Goal: Transaction & Acquisition: Book appointment/travel/reservation

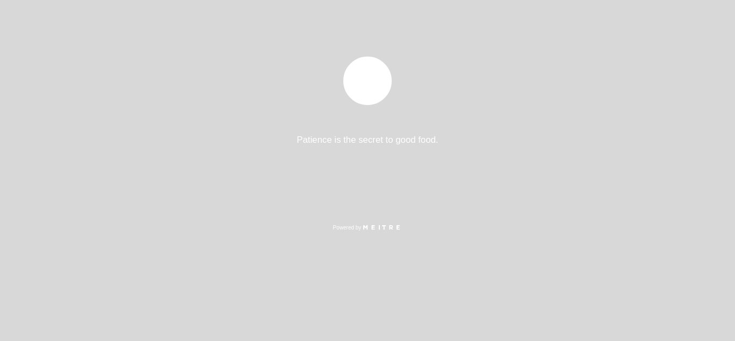
select select "es"
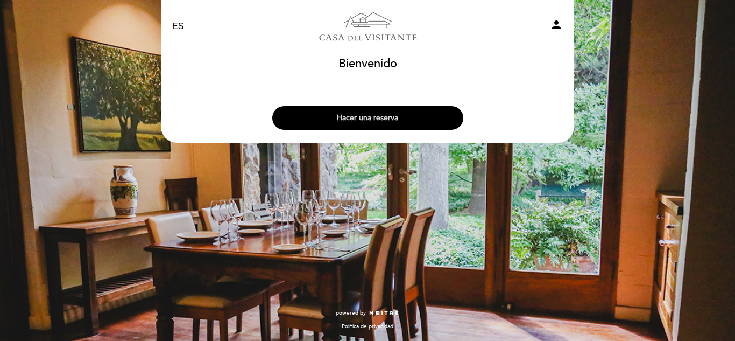
click at [369, 125] on button "Hacer una reserva" at bounding box center [367, 118] width 191 height 24
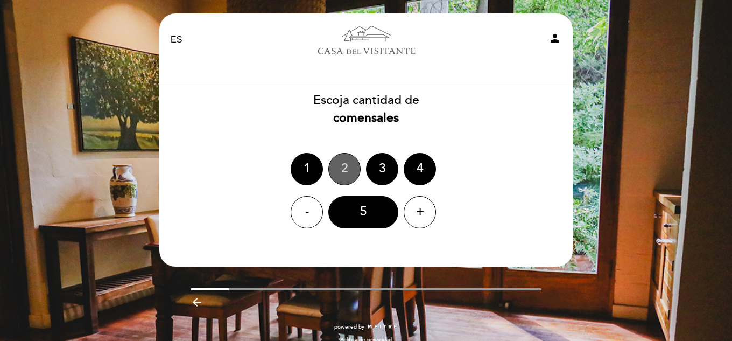
click at [344, 171] on div "2" at bounding box center [344, 169] width 32 height 32
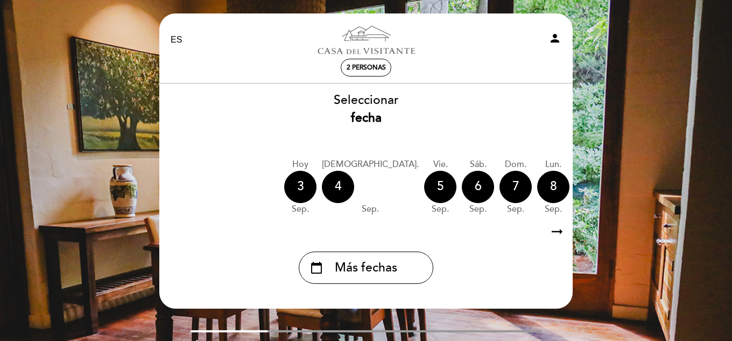
drag, startPoint x: 533, startPoint y: 192, endPoint x: 532, endPoint y: 250, distance: 58.1
click at [525, 250] on div "Seleccionar fecha [DATE] [DATE] [DATE] [DATE] [DATE] [DATE] [DATE] [DATE] mié. …" at bounding box center [366, 188] width 415 height 192
click at [559, 234] on icon "arrow_right_alt" at bounding box center [557, 231] width 16 height 23
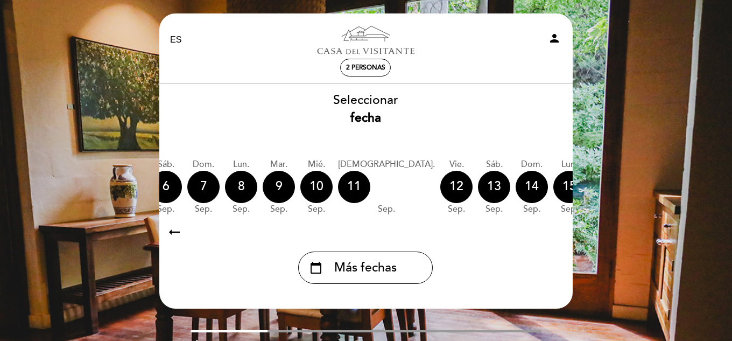
scroll to position [0, 314]
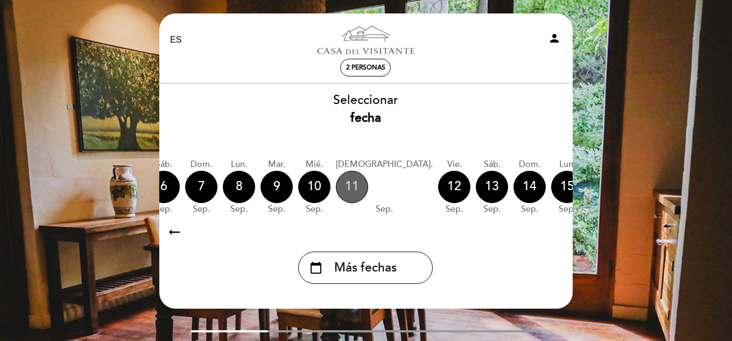
click at [336, 191] on div "11" at bounding box center [352, 187] width 32 height 32
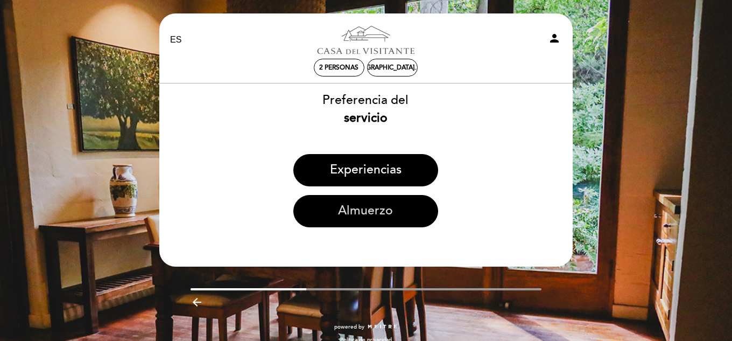
click at [352, 210] on button "Almuerzo" at bounding box center [365, 211] width 145 height 32
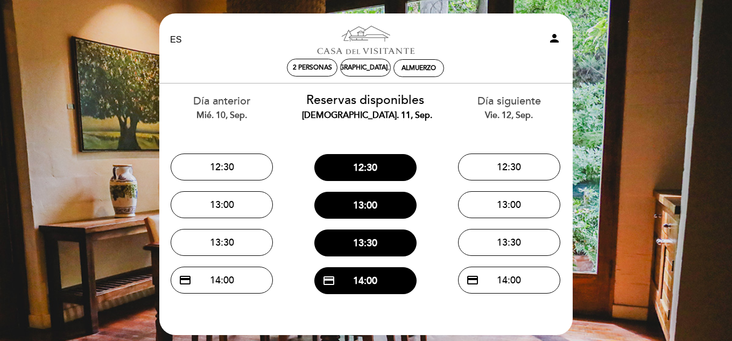
click at [125, 65] on div "EN ES PT Casa del Visitante de [GEOGRAPHIC_DATA][PERSON_NAME] person 2 personas…" at bounding box center [366, 211] width 732 height 423
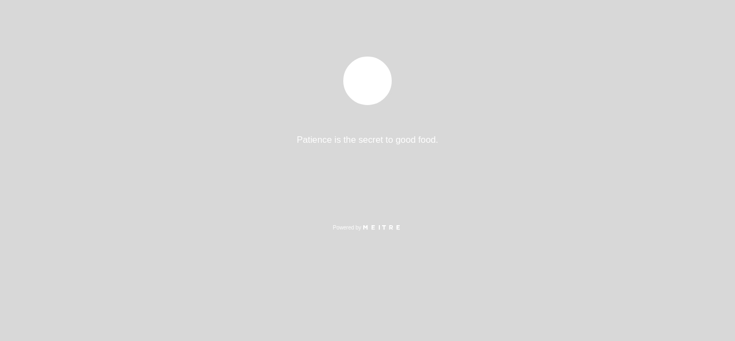
select select "es"
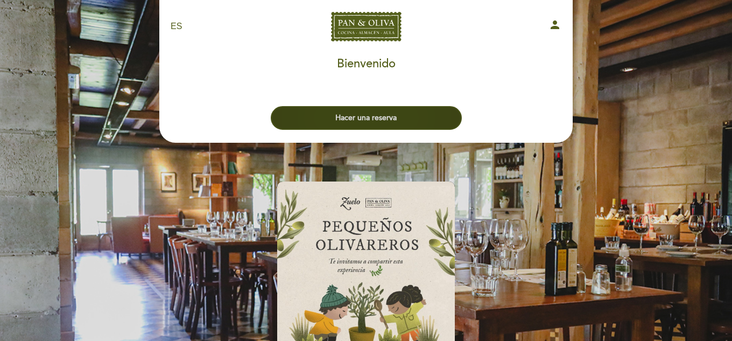
click at [373, 125] on button "Hacer una reserva" at bounding box center [366, 118] width 191 height 24
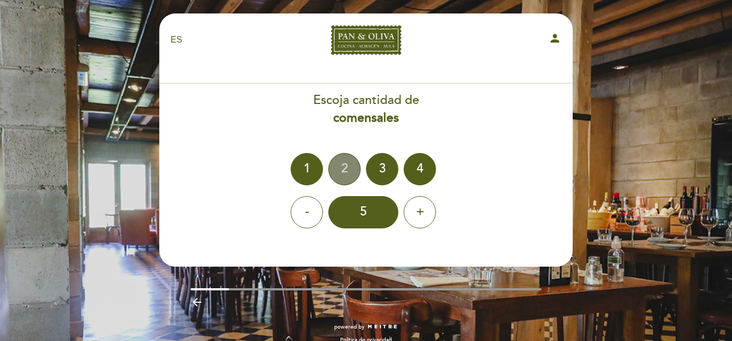
click at [349, 172] on div "2" at bounding box center [344, 169] width 32 height 32
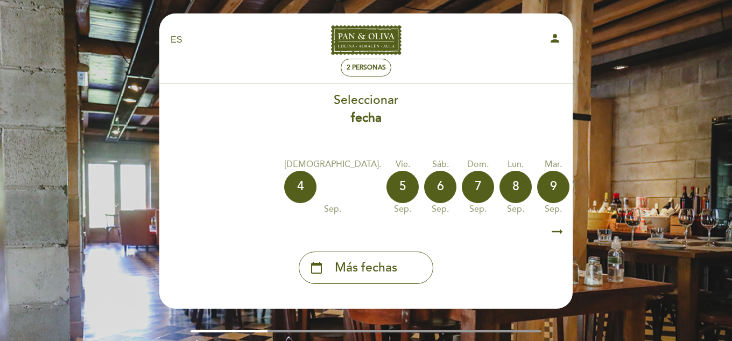
click at [575, 195] on div "10" at bounding box center [591, 187] width 32 height 32
drag, startPoint x: 527, startPoint y: 195, endPoint x: 484, endPoint y: 193, distance: 43.1
click at [484, 193] on div "[DEMOGRAPHIC_DATA]. [DATE] vie. [DATE] sáb. [DATE] dom. [DATE] lun. [DATE] [DAT…" at bounding box center [366, 187] width 415 height 68
click at [613, 187] on div "11" at bounding box center [629, 187] width 32 height 32
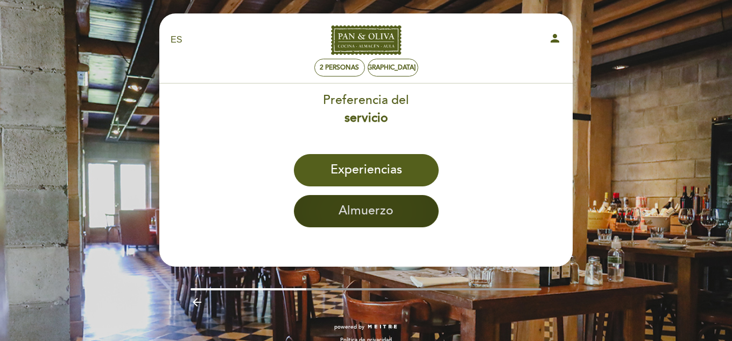
click at [380, 214] on button "Almuerzo" at bounding box center [366, 211] width 145 height 32
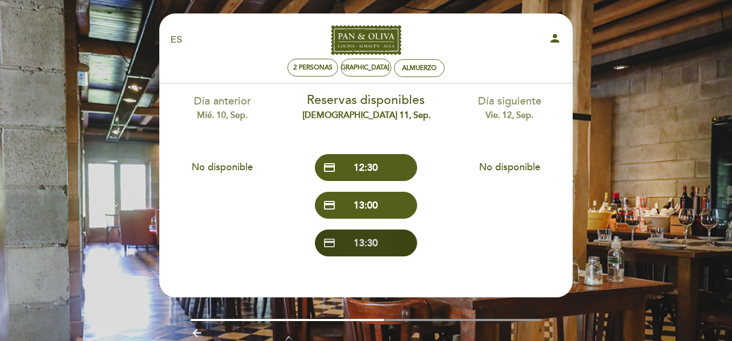
click at [369, 241] on button "credit_card 13:30" at bounding box center [366, 242] width 102 height 27
